Goal: Contribute content

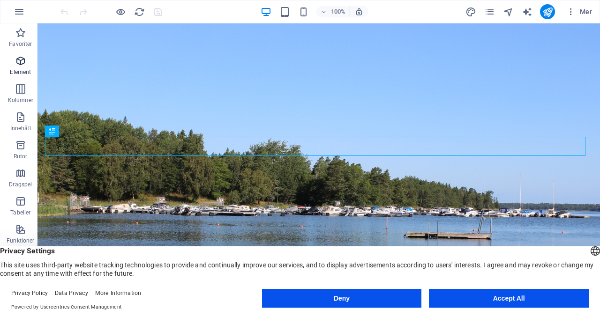
click at [22, 71] on p "Element" at bounding box center [20, 71] width 21 height 7
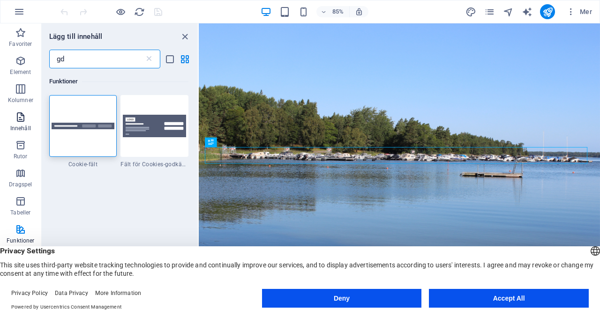
type input "gd"
click at [22, 127] on p "Innehåll" at bounding box center [20, 128] width 21 height 7
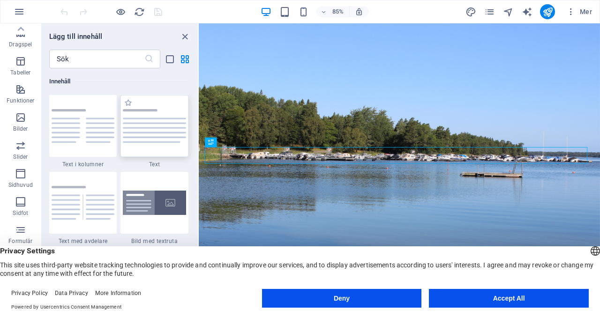
scroll to position [142, 0]
click at [96, 63] on input "text" at bounding box center [96, 59] width 95 height 19
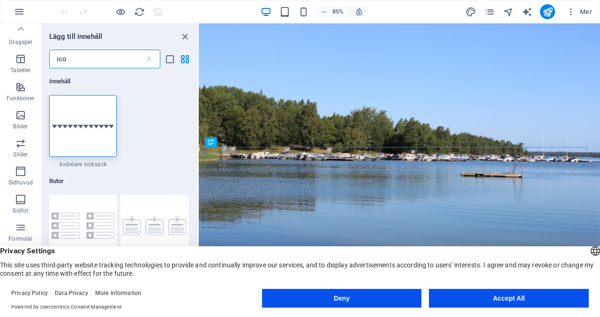
scroll to position [0, 0]
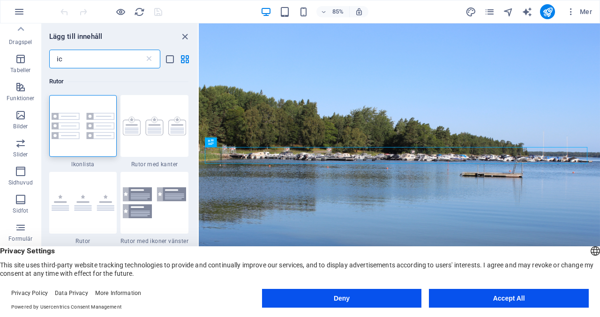
type input "i"
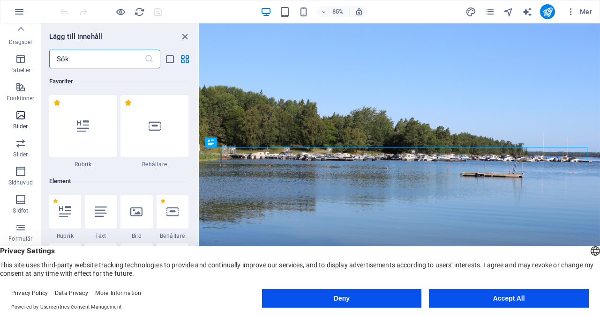
click at [28, 120] on span "Bilder" at bounding box center [20, 121] width 41 height 22
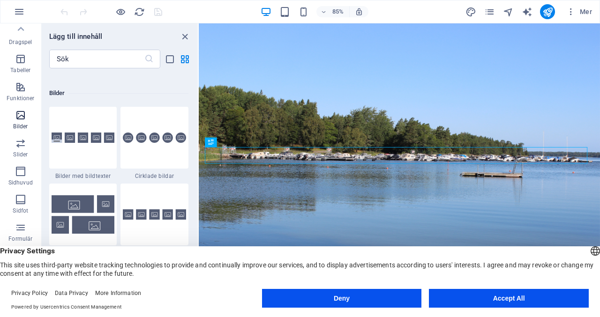
scroll to position [4752, 0]
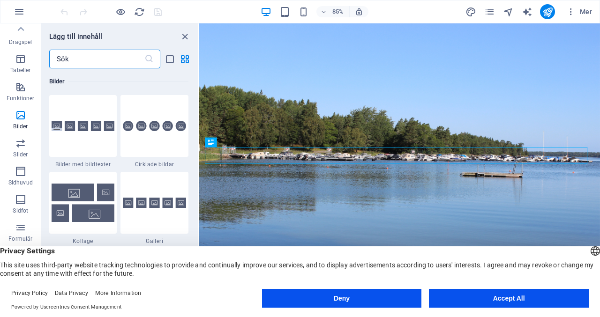
click at [88, 65] on input "text" at bounding box center [96, 59] width 95 height 19
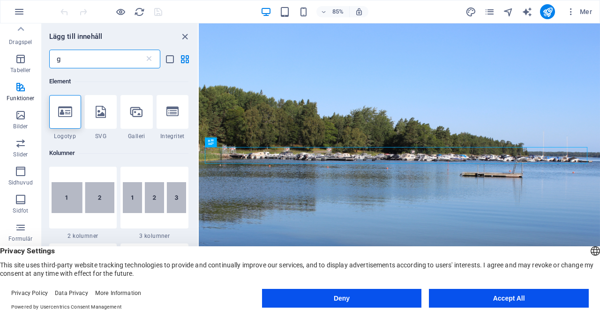
scroll to position [0, 0]
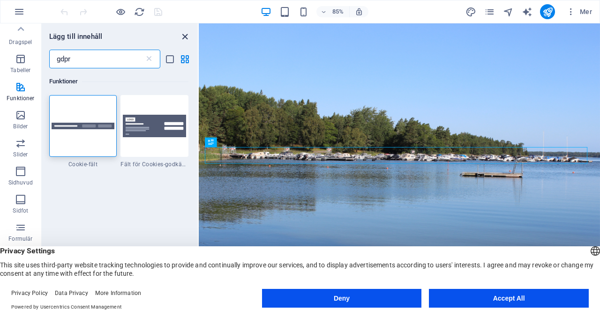
type input "gdpr"
click at [184, 40] on icon "close panel" at bounding box center [184, 36] width 11 height 11
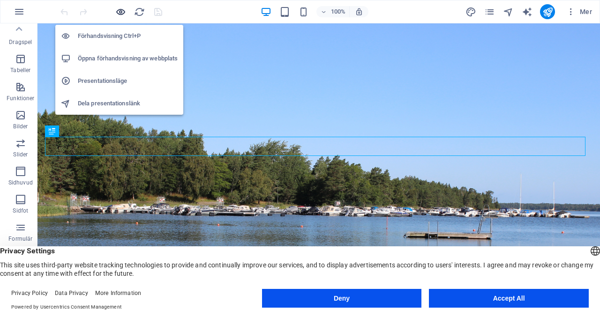
click at [120, 13] on icon "button" at bounding box center [120, 12] width 11 height 11
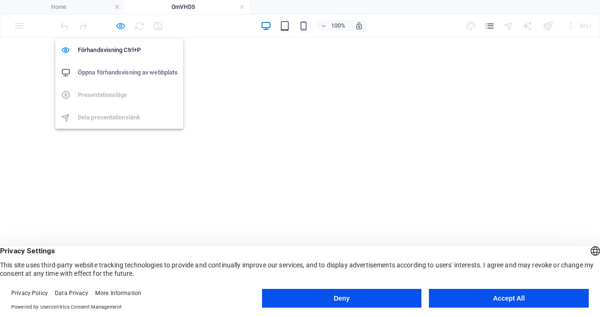
click at [119, 27] on icon "button" at bounding box center [120, 26] width 11 height 11
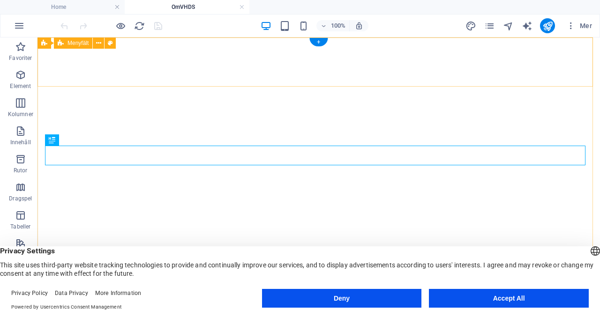
click at [538, 299] on button "Accept All" at bounding box center [509, 298] width 160 height 19
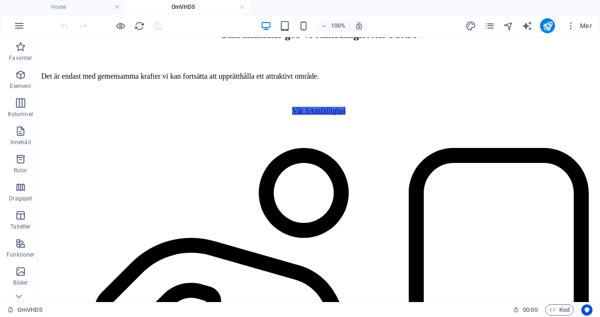
scroll to position [379, 0]
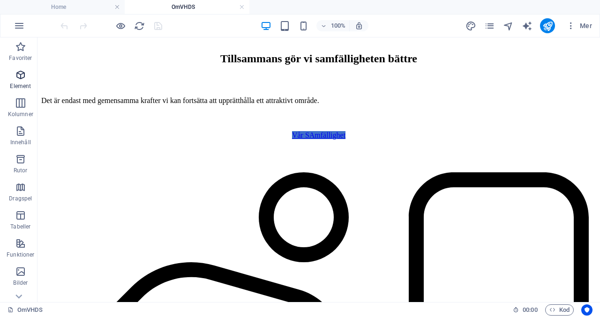
click at [25, 82] on span "Element" at bounding box center [20, 80] width 41 height 22
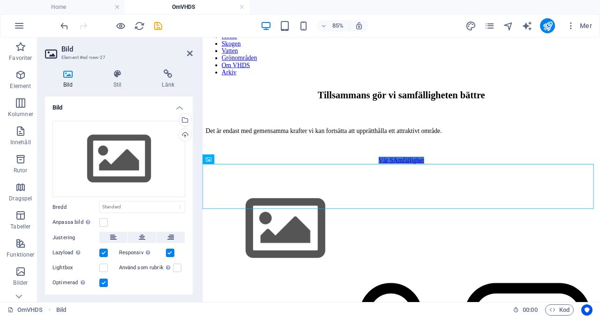
scroll to position [186, 0]
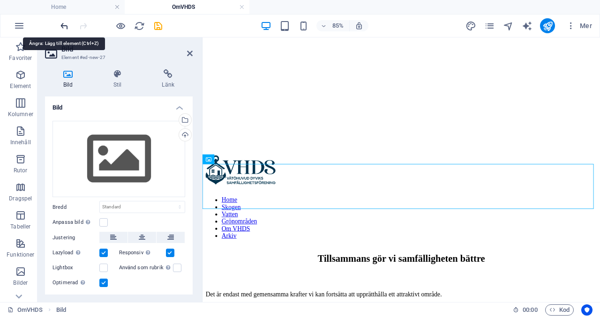
click at [64, 27] on icon "undo" at bounding box center [64, 26] width 11 height 11
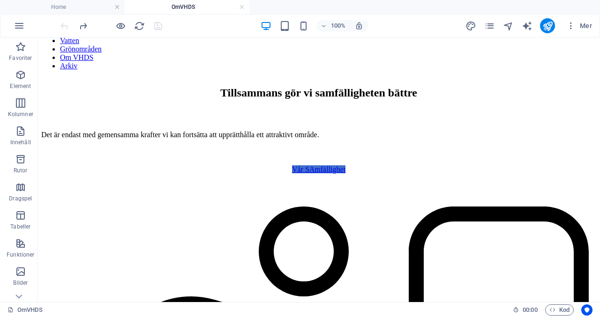
scroll to position [349, 0]
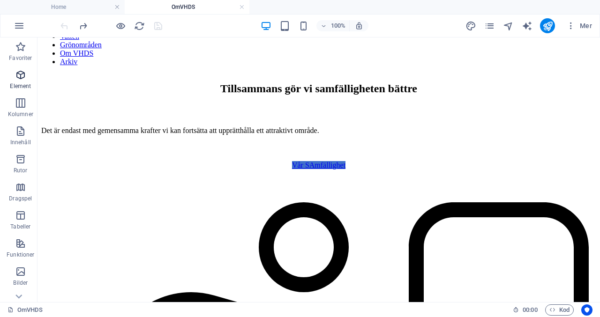
click at [27, 77] on span "Element" at bounding box center [20, 80] width 41 height 22
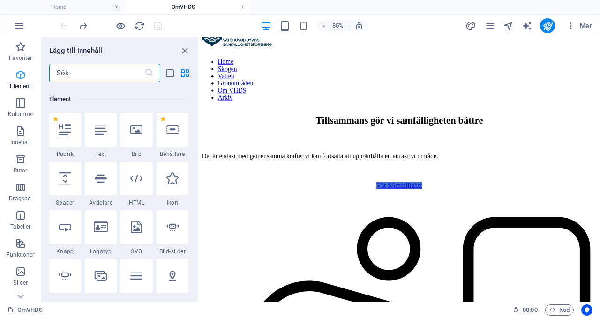
scroll to position [100, 0]
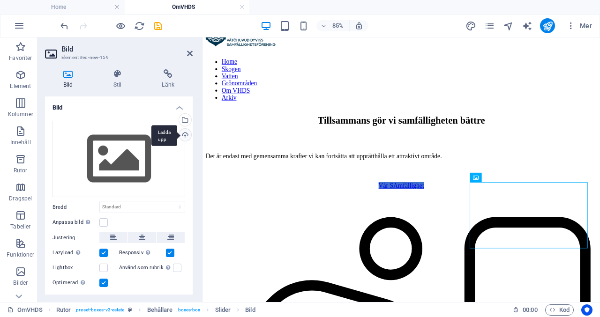
click at [185, 132] on div "Ladda upp" at bounding box center [184, 136] width 14 height 14
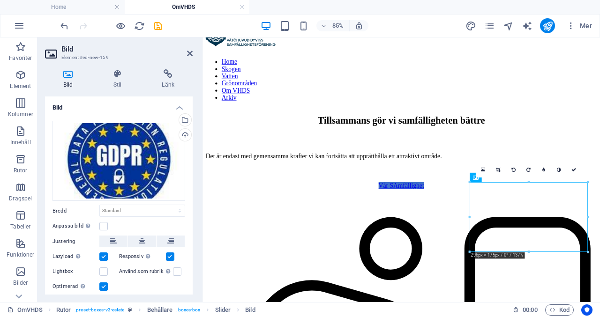
scroll to position [52, 0]
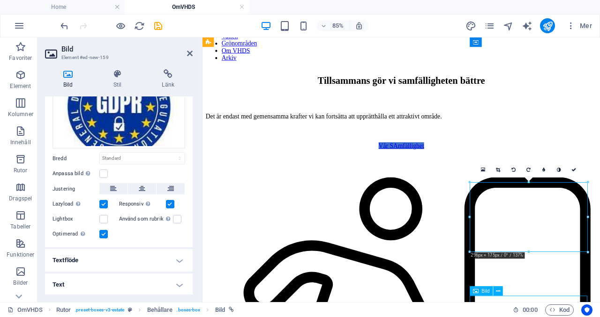
scroll to position [479, 0]
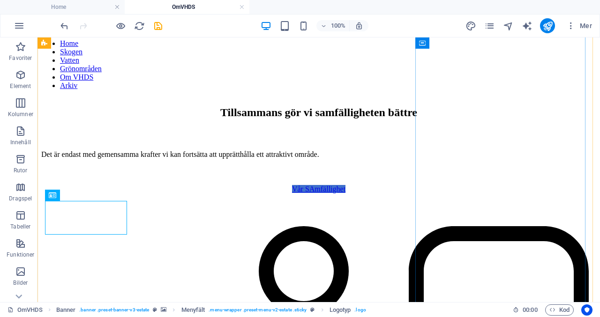
scroll to position [323, 0]
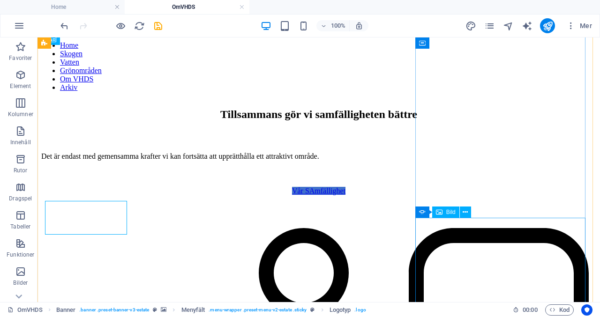
click at [446, 214] on span "Bild" at bounding box center [450, 212] width 9 height 6
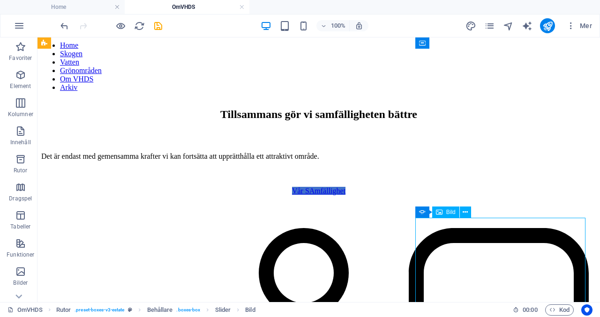
click at [446, 214] on span "Bild" at bounding box center [450, 212] width 9 height 6
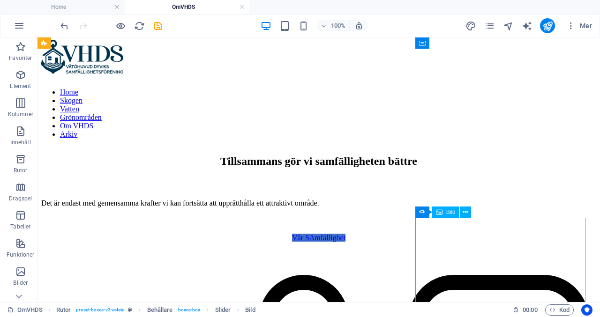
scroll to position [370, 0]
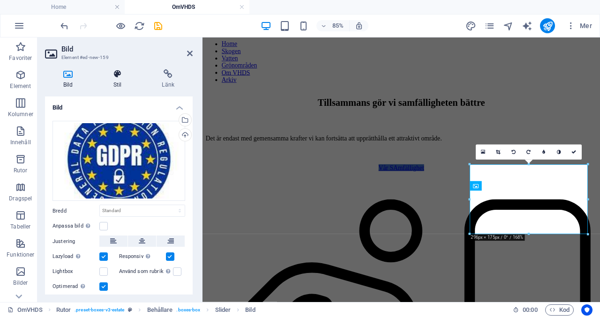
click at [126, 75] on icon at bounding box center [117, 73] width 45 height 9
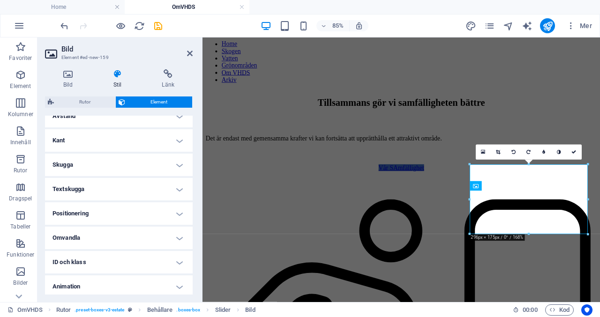
scroll to position [116, 0]
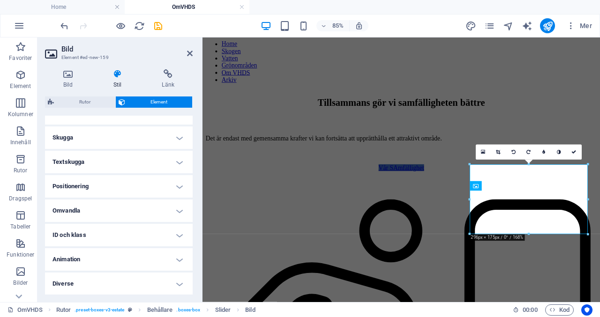
click at [116, 207] on h4 "Omvandla" at bounding box center [119, 211] width 148 height 22
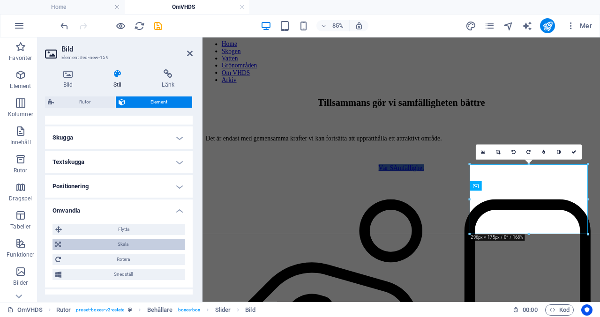
click at [116, 243] on span "Skala" at bounding box center [123, 244] width 119 height 11
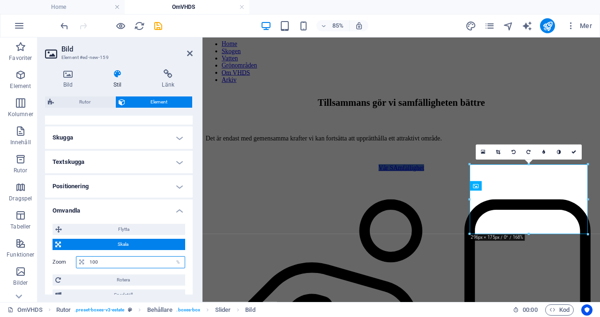
click at [106, 259] on input "100" at bounding box center [135, 262] width 97 height 11
drag, startPoint x: 104, startPoint y: 258, endPoint x: 31, endPoint y: 269, distance: 73.8
click at [31, 269] on section "Favoriter Element Kolumner Innehåll Rutor Dragspel Tabeller Funktioner Bilder S…" at bounding box center [300, 169] width 600 height 265
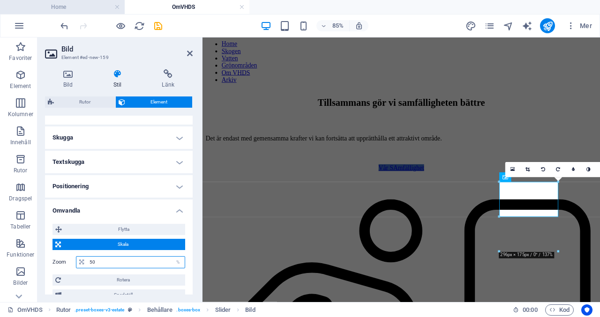
type input "50"
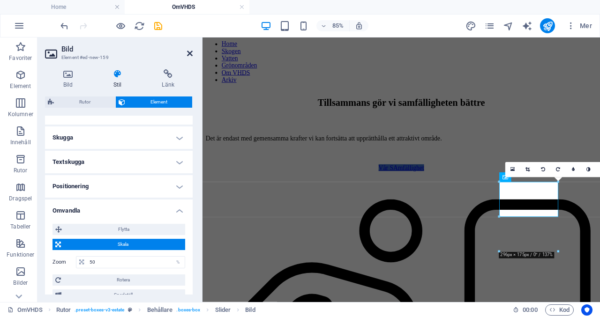
click at [191, 54] on icon at bounding box center [190, 53] width 6 height 7
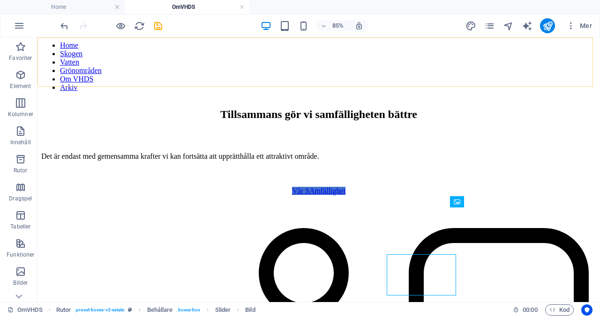
scroll to position [323, 0]
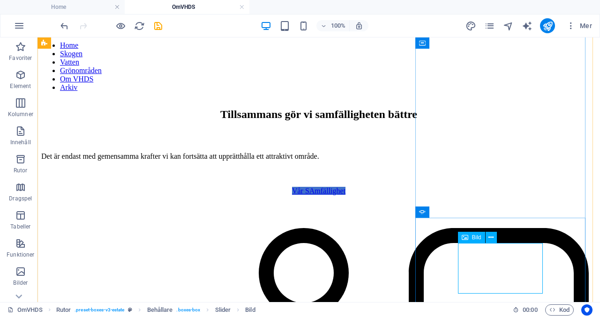
click at [473, 239] on span "Bild" at bounding box center [476, 238] width 9 height 6
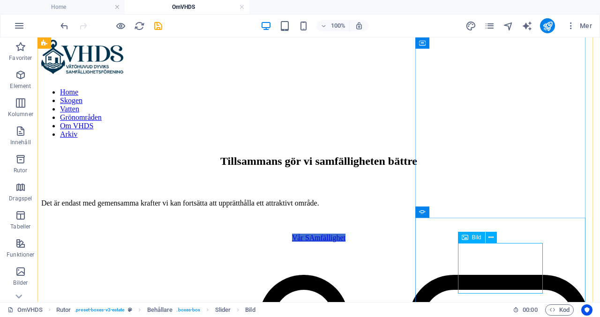
scroll to position [370, 0]
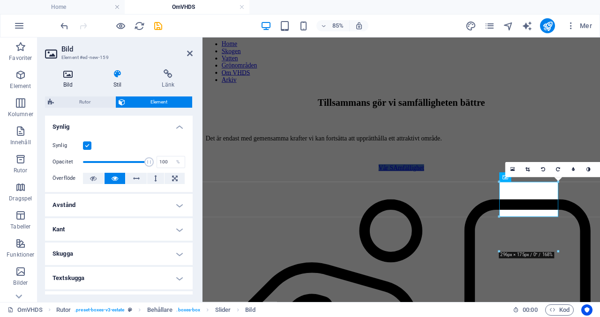
click at [68, 83] on h4 "Bild" at bounding box center [70, 79] width 50 height 20
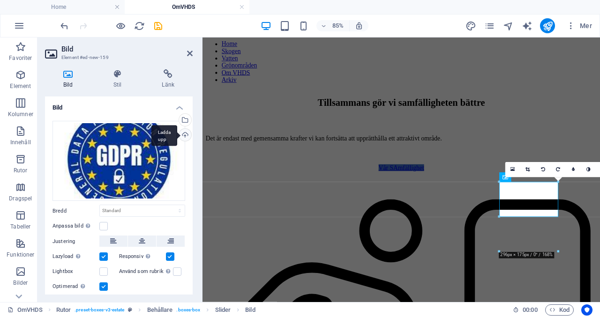
click at [182, 133] on div "Ladda upp" at bounding box center [184, 136] width 14 height 14
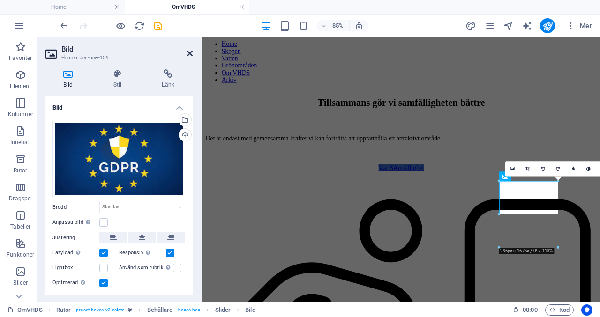
click at [191, 54] on icon at bounding box center [190, 53] width 6 height 7
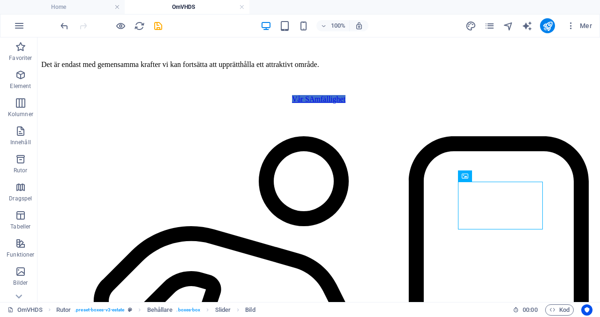
scroll to position [418, 0]
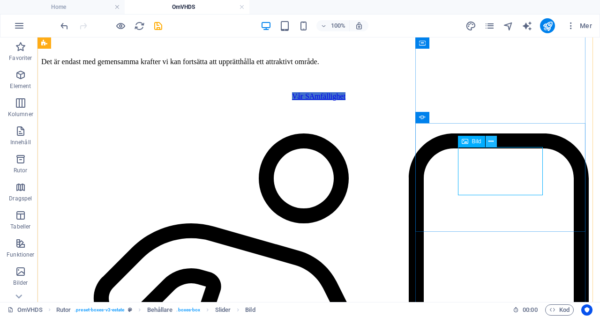
click at [490, 144] on icon at bounding box center [490, 142] width 5 height 10
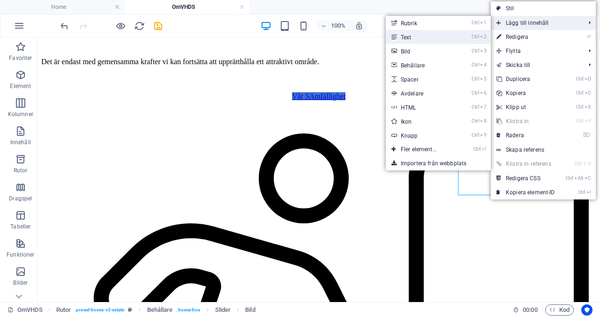
click at [457, 40] on li "Ctrl 2 Text" at bounding box center [438, 37] width 105 height 14
click at [433, 34] on link "Ctrl 2 Text" at bounding box center [421, 37] width 70 height 14
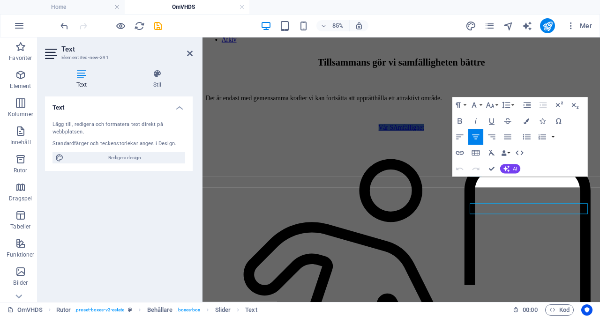
scroll to position [433, 0]
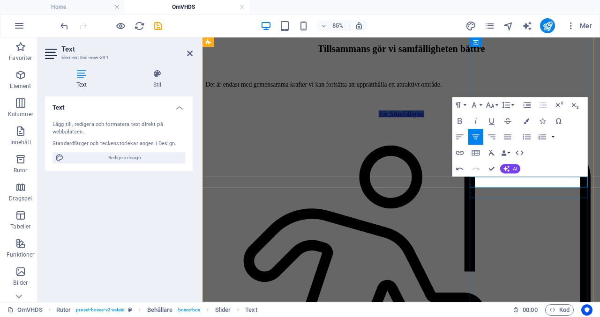
drag, startPoint x: 628, startPoint y: 207, endPoint x: 516, endPoint y: 204, distance: 111.6
click at [459, 122] on icon "button" at bounding box center [459, 121] width 9 height 9
click at [480, 106] on button "Font Family" at bounding box center [475, 105] width 15 height 16
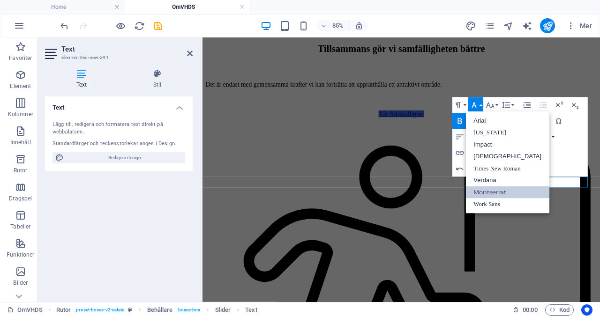
scroll to position [0, 0]
click at [496, 104] on button "Font Size" at bounding box center [491, 105] width 15 height 16
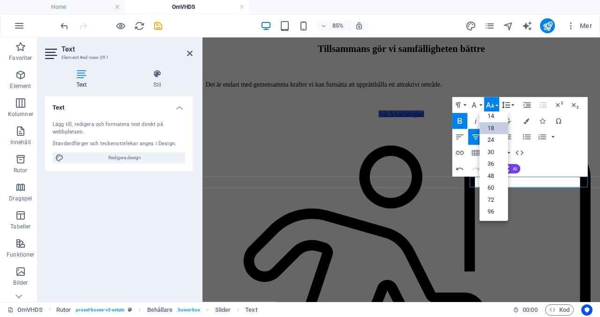
scroll to position [75, 0]
click at [501, 117] on link "14" at bounding box center [493, 117] width 29 height 12
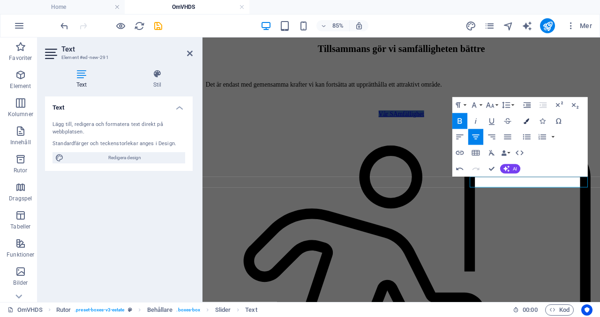
click at [528, 120] on icon "button" at bounding box center [527, 122] width 6 height 6
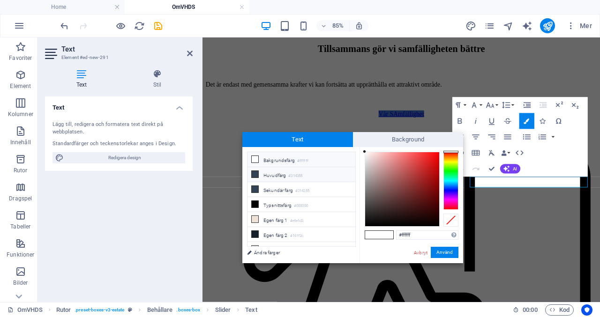
click at [295, 178] on small "#314355" at bounding box center [295, 176] width 14 height 7
type input "#314355"
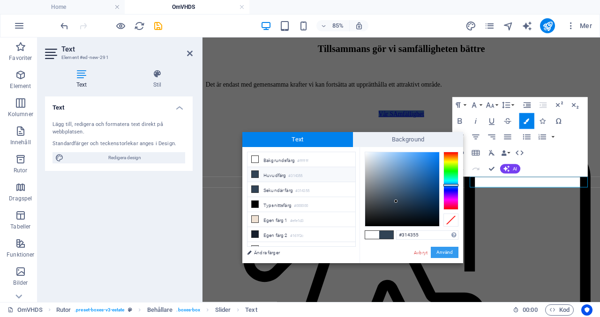
click at [447, 253] on button "Använd" at bounding box center [445, 252] width 28 height 11
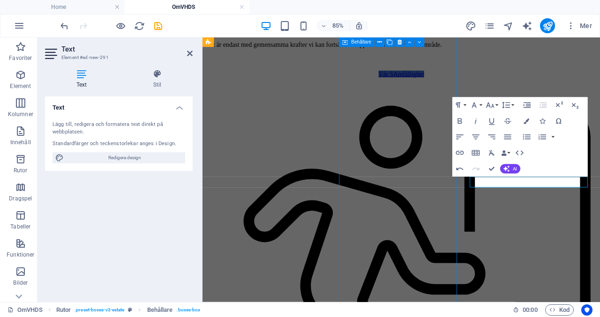
scroll to position [386, 0]
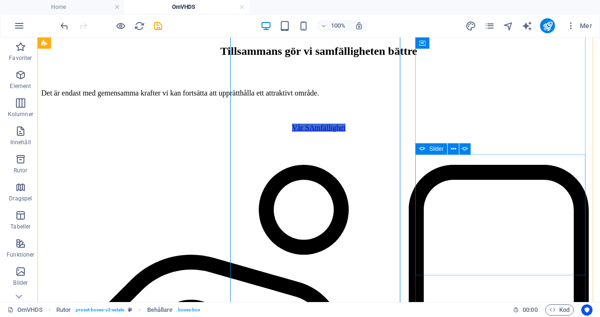
click at [433, 148] on span "Slider" at bounding box center [436, 149] width 15 height 6
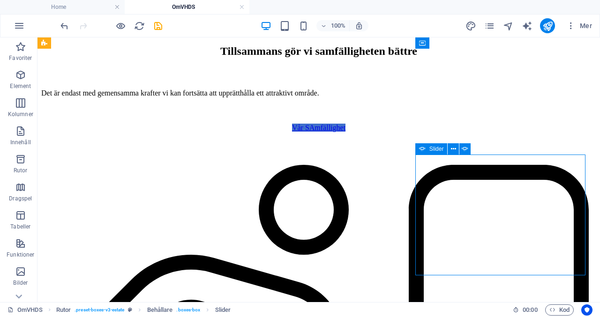
click at [433, 148] on span "Slider" at bounding box center [436, 149] width 15 height 6
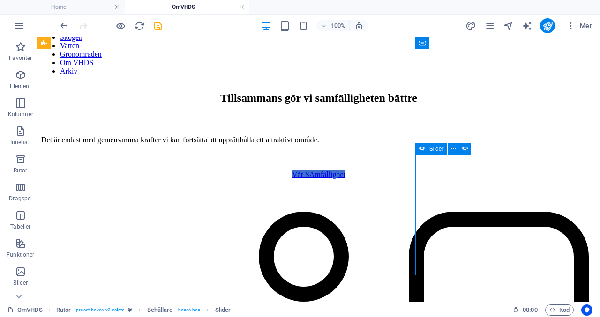
select select "ms"
select select "s"
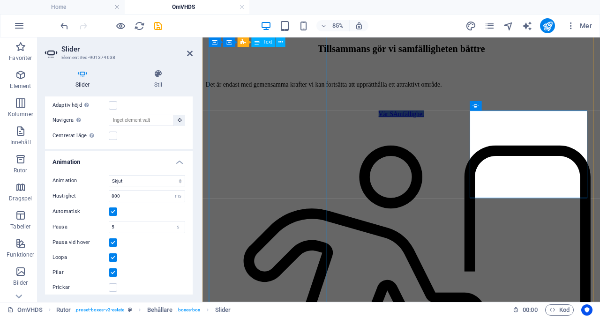
scroll to position [146, 0]
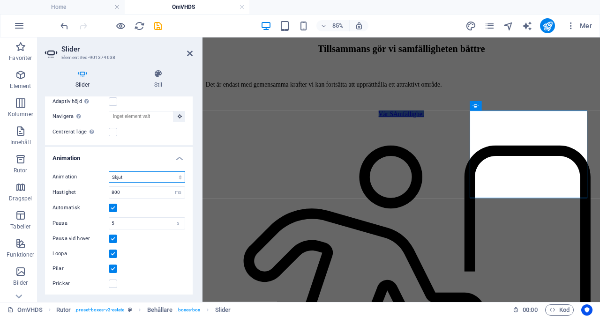
click at [179, 175] on select "Skjut Blekna" at bounding box center [147, 177] width 76 height 11
select select "fade"
click at [109, 172] on select "Skjut Blekna" at bounding box center [147, 177] width 76 height 11
drag, startPoint x: 151, startPoint y: 189, endPoint x: 60, endPoint y: 182, distance: 90.7
click at [61, 182] on div "Animation Skjut Blekna Hastighet 800 s ms Automatisk Pausa 5 s ms [PERSON_NAME]…" at bounding box center [119, 230] width 148 height 133
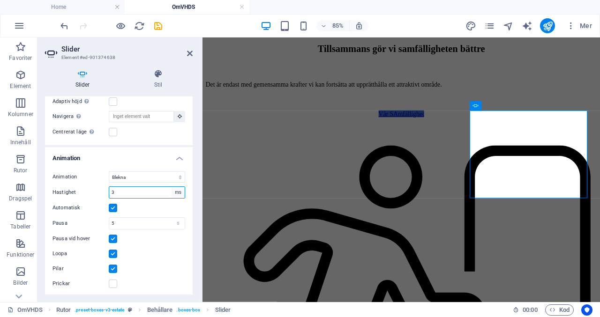
type input "3"
click at [179, 189] on select "s ms" at bounding box center [178, 192] width 13 height 11
select select "s"
click at [172, 187] on select "s ms" at bounding box center [178, 192] width 13 height 11
type input "3"
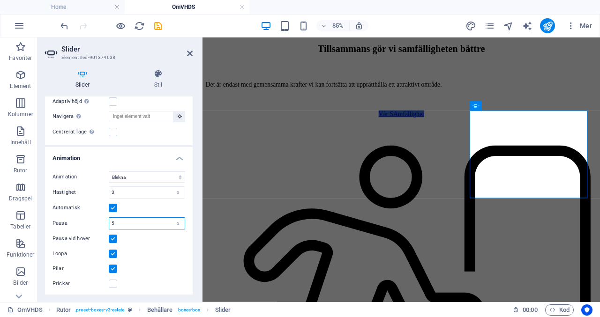
drag, startPoint x: 127, startPoint y: 223, endPoint x: 85, endPoint y: 217, distance: 41.7
click at [85, 217] on div "Pausa 5 s ms" at bounding box center [118, 223] width 133 height 12
type input "3"
click at [142, 240] on div "Pausa vid hover" at bounding box center [118, 238] width 133 height 11
click at [111, 280] on label at bounding box center [113, 284] width 8 height 8
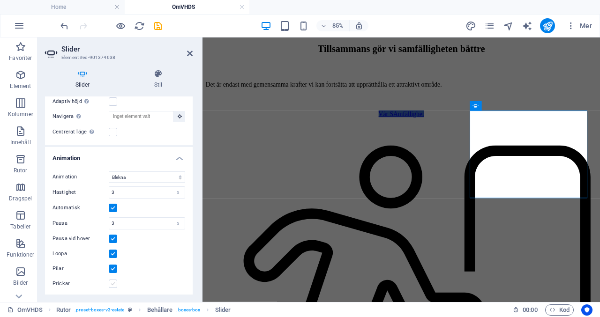
click at [0, 0] on input "Prickar" at bounding box center [0, 0] width 0 height 0
click at [111, 267] on label at bounding box center [113, 269] width 8 height 8
click at [0, 0] on input "Pilar" at bounding box center [0, 0] width 0 height 0
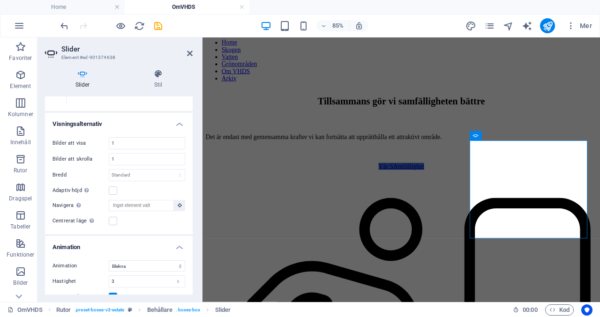
scroll to position [369, 0]
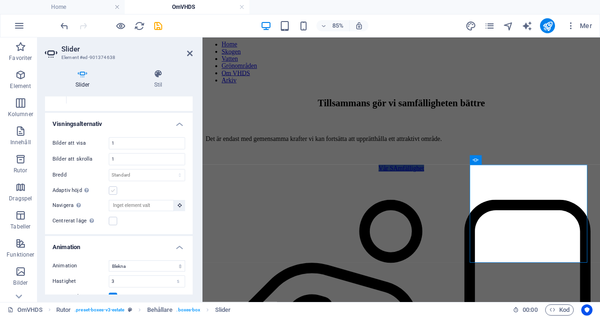
click at [115, 194] on div "Adaptiv höjd Justera automatiskt höjden för horisontella sliders av en bild" at bounding box center [118, 190] width 133 height 11
click at [113, 190] on label at bounding box center [113, 191] width 8 height 8
click at [0, 0] on input "Adaptiv höjd Justera automatiskt höjden för horisontella sliders av en bild" at bounding box center [0, 0] width 0 height 0
click at [113, 190] on label at bounding box center [113, 191] width 8 height 8
click at [0, 0] on input "Adaptiv höjd Justera automatiskt höjden för horisontella sliders av en bild" at bounding box center [0, 0] width 0 height 0
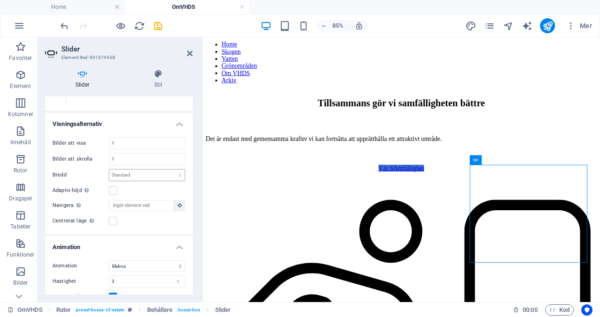
scroll to position [305, 0]
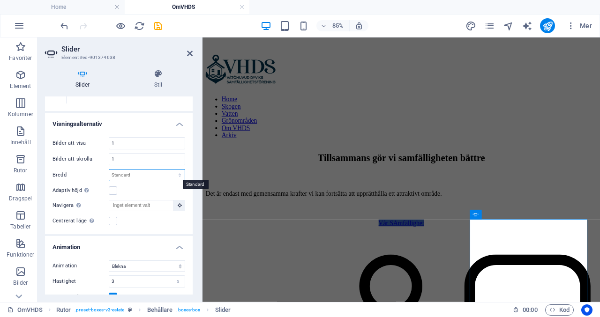
click at [177, 176] on select "Standard px % rem em vw vh" at bounding box center [146, 175] width 75 height 11
select select "px"
click at [170, 170] on select "Standard px % rem em vw vh" at bounding box center [146, 175] width 75 height 11
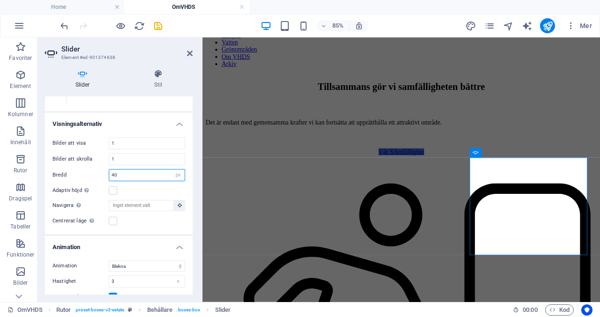
scroll to position [392, 0]
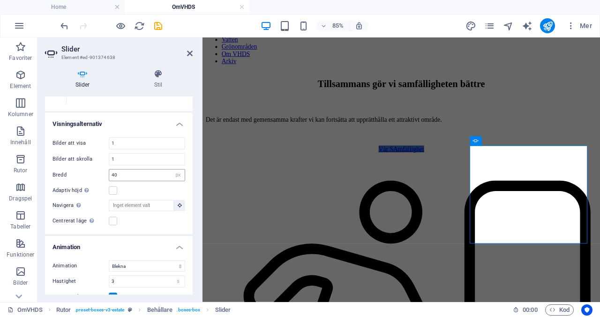
drag, startPoint x: 119, startPoint y: 188, endPoint x: 136, endPoint y: 173, distance: 23.3
click at [136, 173] on div "Bilder att visa 1 Bilder att skrolla 1 Bredd 40 Standard px % rem em vw vh Adap…" at bounding box center [119, 182] width 148 height 105
drag, startPoint x: 136, startPoint y: 173, endPoint x: 45, endPoint y: 165, distance: 91.7
click at [45, 166] on div "Bilder att visa 1 Bilder att skrolla 1 Bredd 40 Standard px % rem em vw vh Adap…" at bounding box center [119, 182] width 148 height 105
drag, startPoint x: 126, startPoint y: 172, endPoint x: 72, endPoint y: 166, distance: 53.7
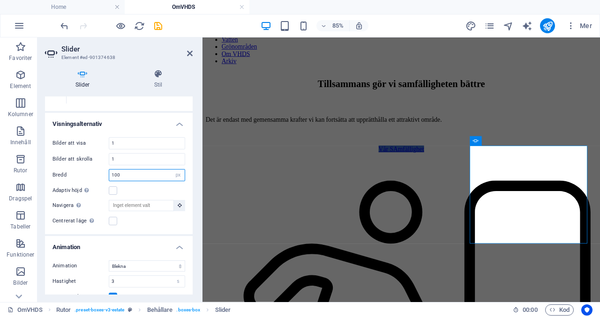
click at [72, 166] on div "Bilder att visa 1 Bilder att skrolla 1 Bredd 100 Standard px % rem em vw vh Ada…" at bounding box center [119, 182] width 148 height 105
type input "300"
click at [185, 55] on header "Slider Element #ed-901374638" at bounding box center [119, 49] width 148 height 24
click at [194, 54] on aside "Slider Element #ed-901374638 Slider Stil Bilder Lägg till bild 1 VHDS GDPR VHDS…" at bounding box center [119, 169] width 165 height 265
click at [191, 51] on icon at bounding box center [190, 53] width 6 height 7
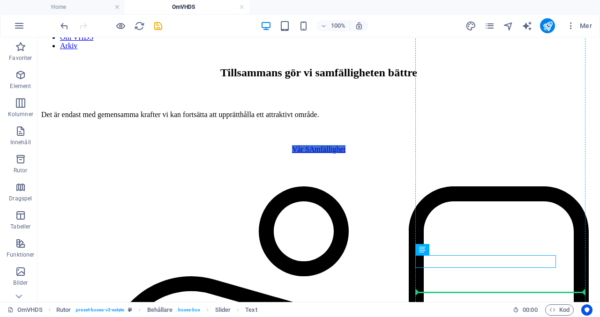
scroll to position [375, 0]
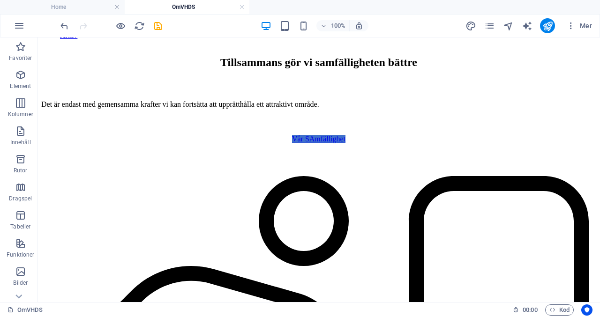
drag, startPoint x: 471, startPoint y: 305, endPoint x: 441, endPoint y: 250, distance: 62.9
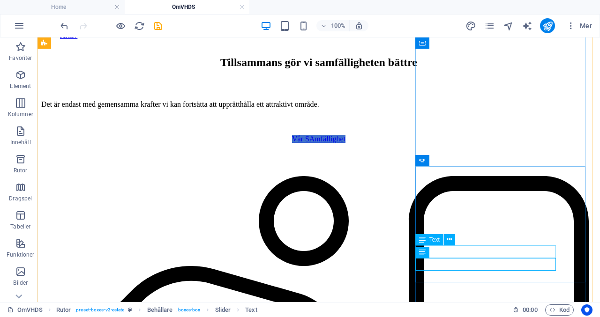
click at [433, 240] on span "Text" at bounding box center [434, 240] width 10 height 6
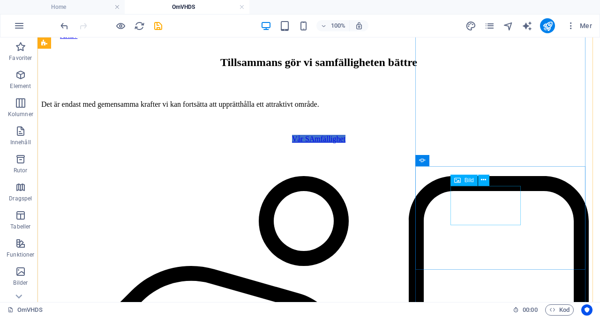
click at [466, 182] on span "Bild" at bounding box center [468, 181] width 9 height 6
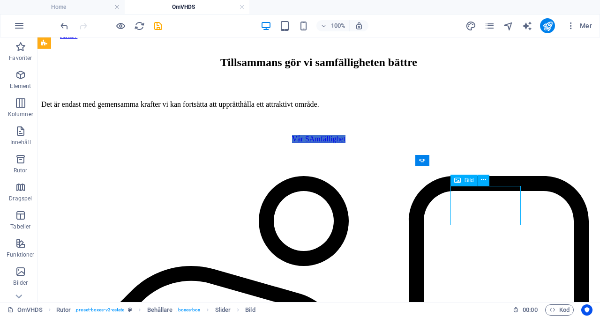
click at [465, 182] on span "Bild" at bounding box center [468, 181] width 9 height 6
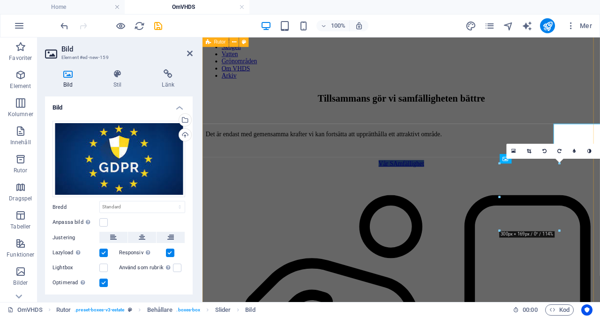
scroll to position [422, 0]
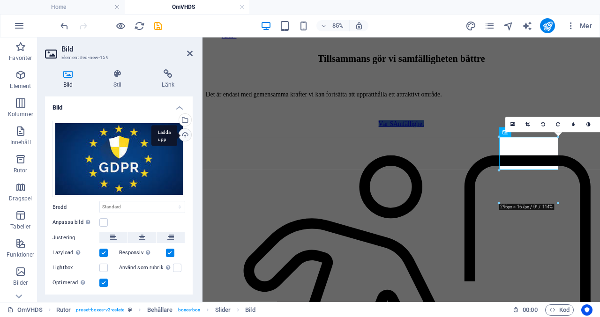
click at [185, 134] on div "Ladda upp" at bounding box center [184, 136] width 14 height 14
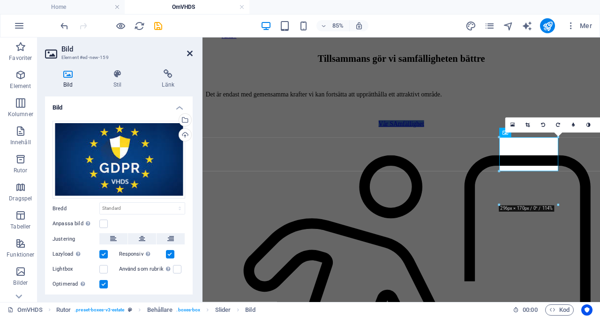
click at [189, 55] on icon at bounding box center [190, 53] width 6 height 7
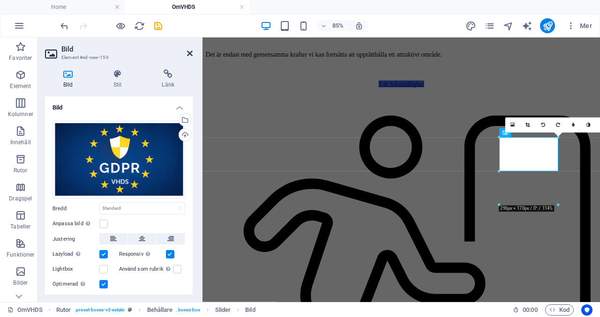
scroll to position [375, 0]
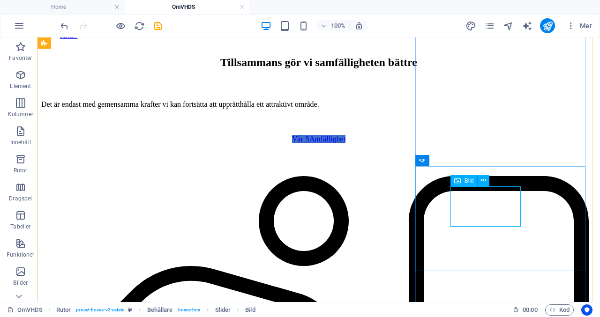
click at [462, 183] on div "Bild" at bounding box center [463, 180] width 27 height 11
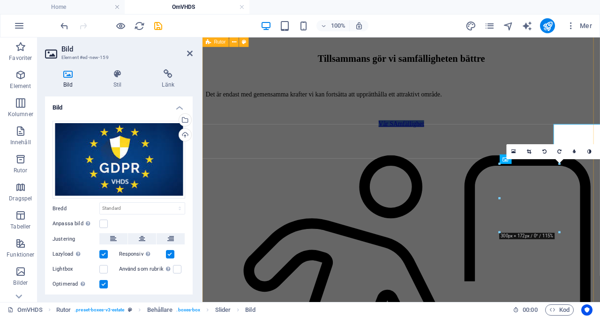
scroll to position [422, 0]
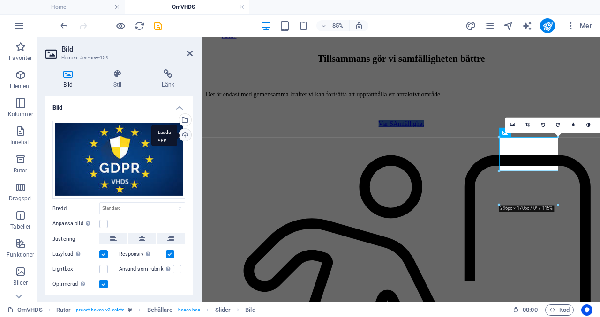
click at [184, 137] on div "Ladda upp" at bounding box center [184, 136] width 14 height 14
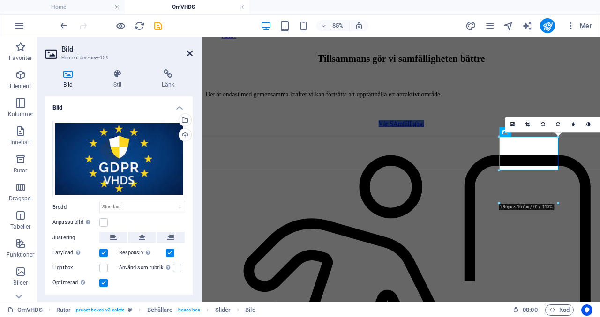
drag, startPoint x: 190, startPoint y: 53, endPoint x: 152, endPoint y: 16, distance: 52.7
click at [190, 53] on icon at bounding box center [190, 53] width 6 height 7
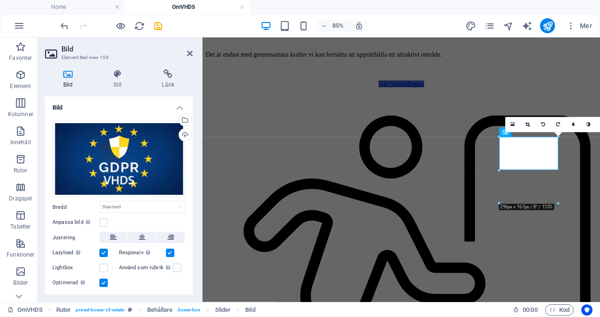
scroll to position [375, 0]
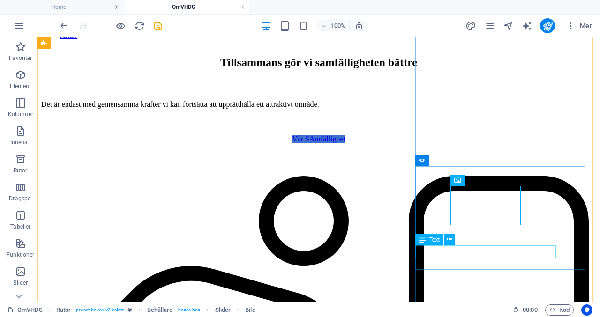
click at [434, 237] on span "Text" at bounding box center [434, 240] width 10 height 6
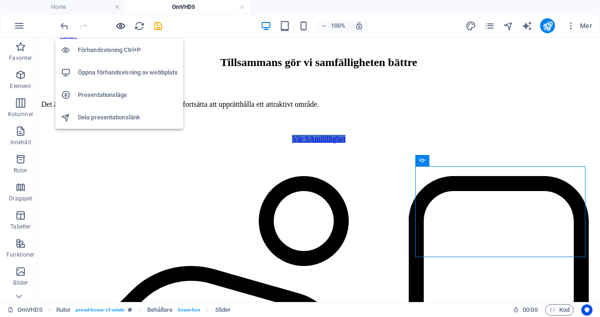
click at [120, 24] on icon "button" at bounding box center [120, 26] width 11 height 11
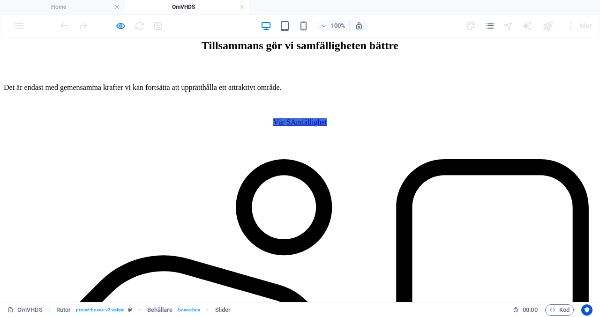
scroll to position [392, 0]
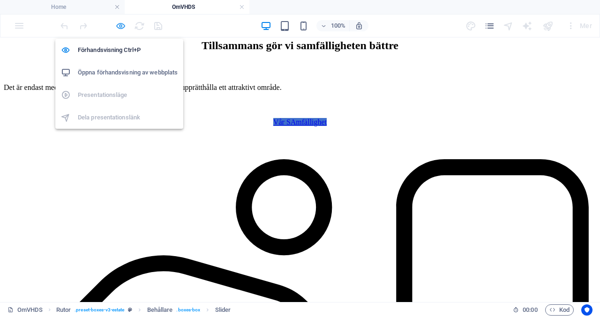
click at [120, 26] on icon "button" at bounding box center [120, 26] width 11 height 11
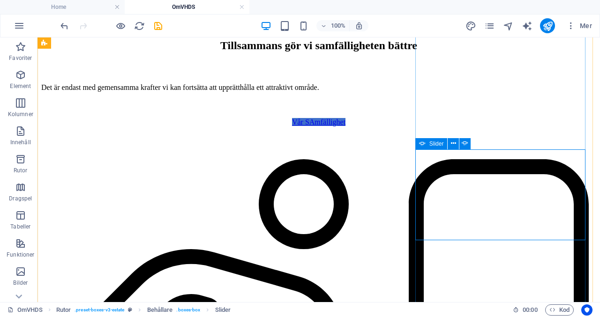
click at [437, 144] on span "Slider" at bounding box center [436, 144] width 15 height 6
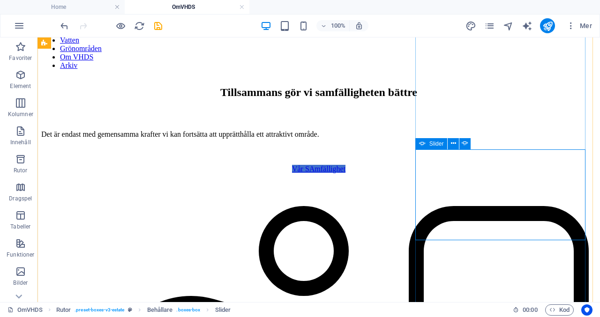
scroll to position [439, 0]
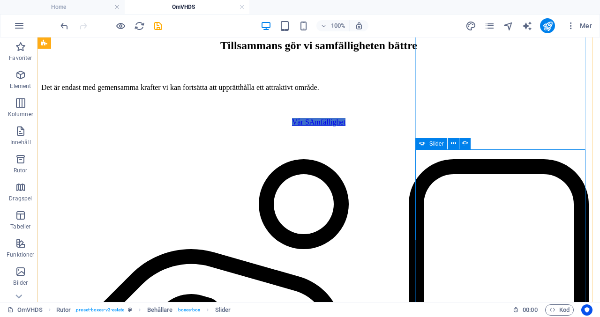
select select "px"
select select "fade"
select select "s"
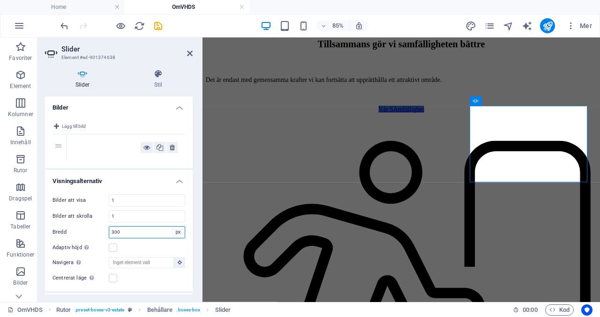
click at [176, 228] on select "Standard px % rem em vw vh" at bounding box center [178, 232] width 13 height 11
select select "default"
click at [172, 227] on select "Standard px % rem em vw vh" at bounding box center [178, 232] width 13 height 11
select select "DISABLED_OPTION_VALUE"
click at [173, 254] on div "Bilder att visa 1 Bilder att skrolla 1 Bredd Standard px % rem em vw vh Adaptiv…" at bounding box center [119, 239] width 148 height 105
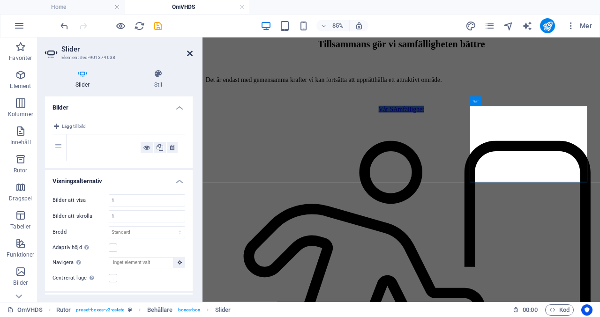
click at [187, 52] on icon at bounding box center [190, 53] width 6 height 7
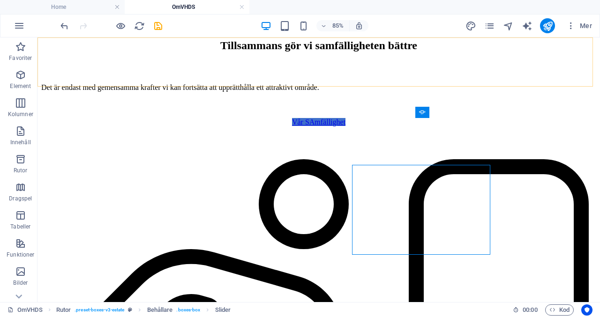
scroll to position [392, 0]
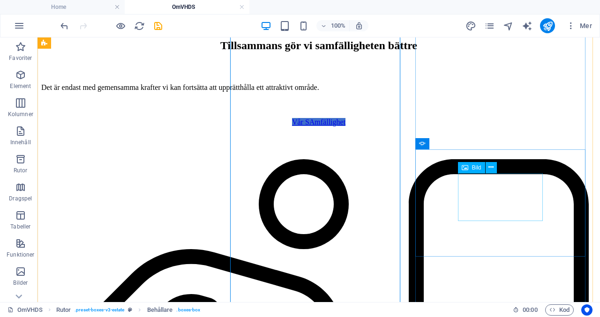
click at [472, 168] on span "Bild" at bounding box center [476, 168] width 9 height 6
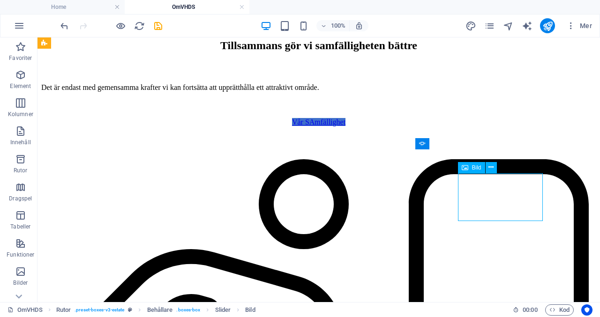
click at [472, 168] on span "Bild" at bounding box center [476, 168] width 9 height 6
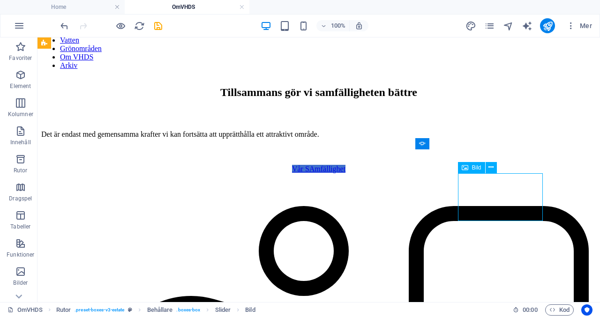
scroll to position [439, 0]
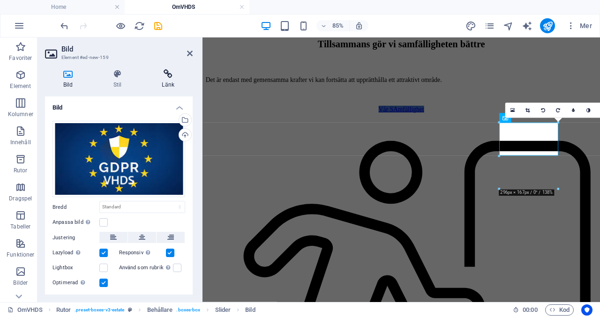
click at [173, 70] on icon at bounding box center [167, 73] width 49 height 9
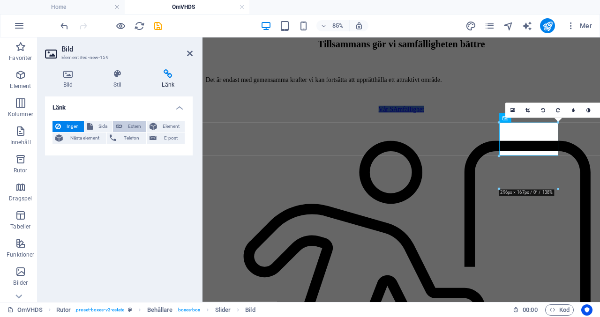
click at [140, 127] on span "Extern" at bounding box center [134, 126] width 18 height 11
select select "blank"
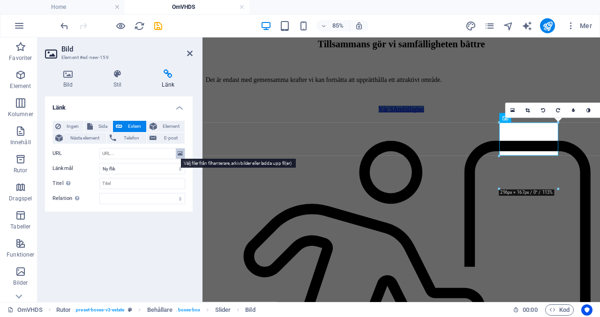
click at [182, 158] on icon at bounding box center [180, 154] width 5 height 10
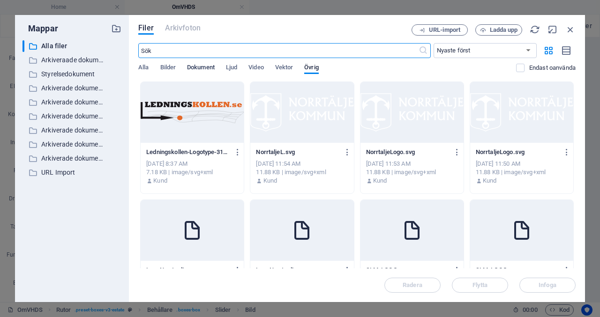
click at [205, 67] on span "Dokument" at bounding box center [201, 68] width 28 height 13
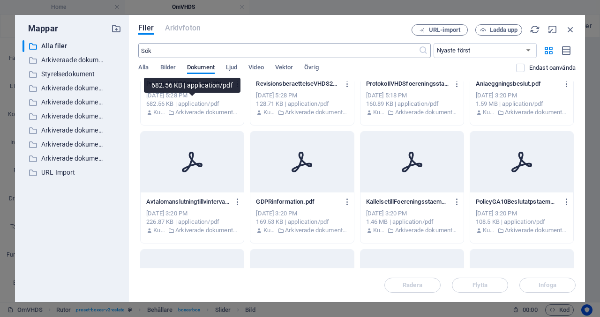
scroll to position [540, 0]
click at [307, 164] on icon at bounding box center [301, 163] width 21 height 21
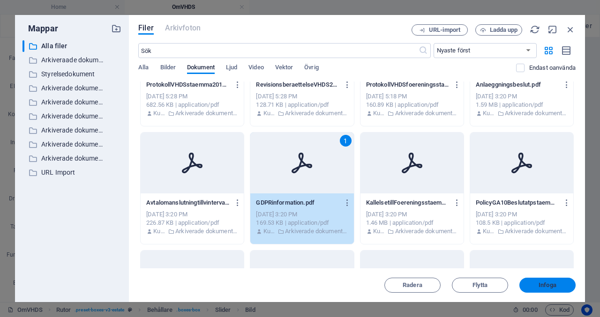
click at [543, 289] on button "Infoga" at bounding box center [547, 285] width 56 height 15
type input "[URL][DOMAIN_NAME]"
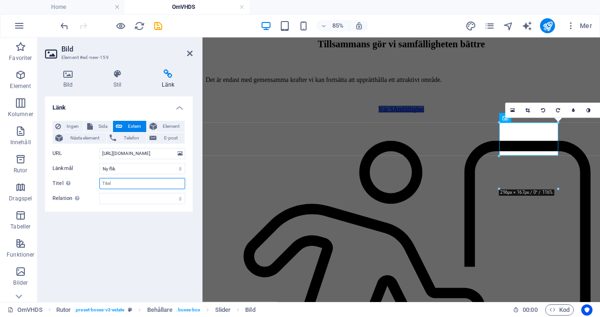
click at [160, 182] on input "Titel Ytterligare länkbeskrivning bör inte vara samma som länktext. Titeln visa…" at bounding box center [142, 183] width 86 height 11
type input "VHDS GDPR"
click at [158, 231] on div "Länk Ingen Sida Extern Element Nästa element Telefon E-post Sida Home Arkiv OmV…" at bounding box center [119, 196] width 148 height 198
click at [187, 55] on header "Bild Element #ed-new-159" at bounding box center [119, 49] width 148 height 24
drag, startPoint x: 153, startPoint y: 16, endPoint x: 190, endPoint y: 54, distance: 53.0
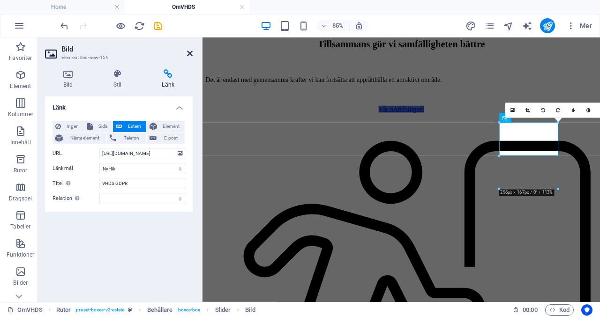
click at [190, 54] on icon at bounding box center [190, 53] width 6 height 7
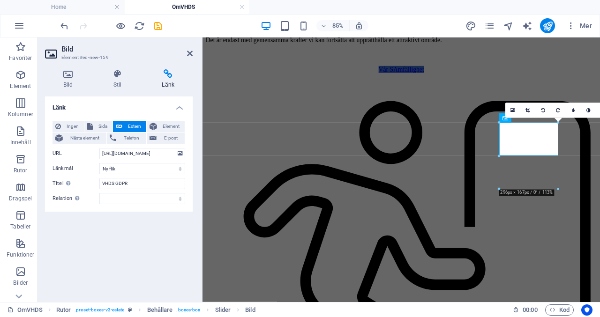
scroll to position [392, 0]
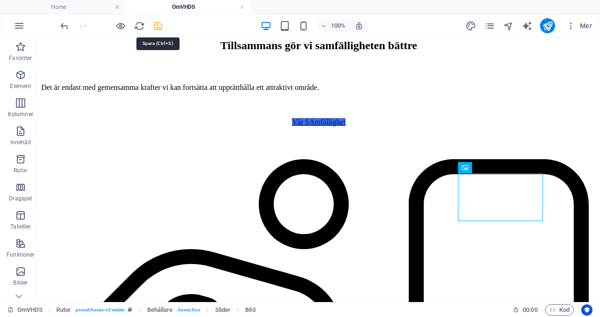
click at [158, 26] on icon "save" at bounding box center [158, 26] width 11 height 11
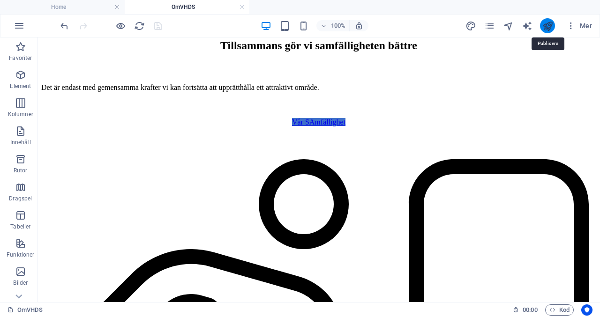
click at [550, 24] on icon "publish" at bounding box center [547, 26] width 11 height 11
